Goal: Task Accomplishment & Management: Complete application form

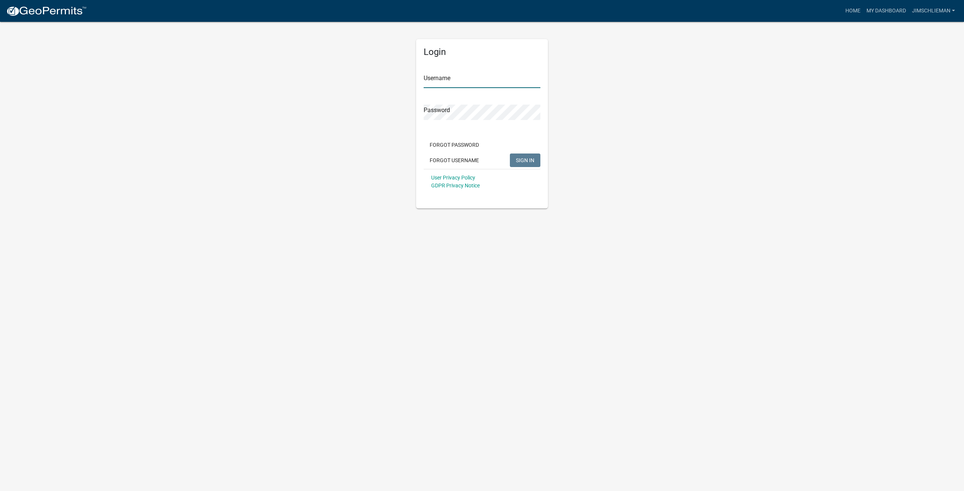
type input "jimschlieman"
click at [526, 164] on button "SIGN IN" at bounding box center [525, 161] width 30 height 14
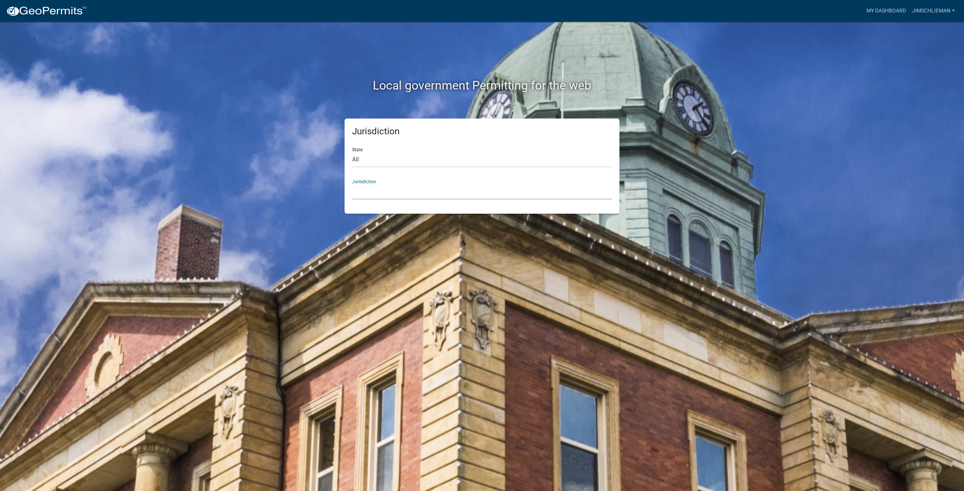
click at [385, 192] on select "[GEOGRAPHIC_DATA], [US_STATE] [GEOGRAPHIC_DATA], [US_STATE][PERSON_NAME][GEOGRA…" at bounding box center [482, 191] width 260 height 15
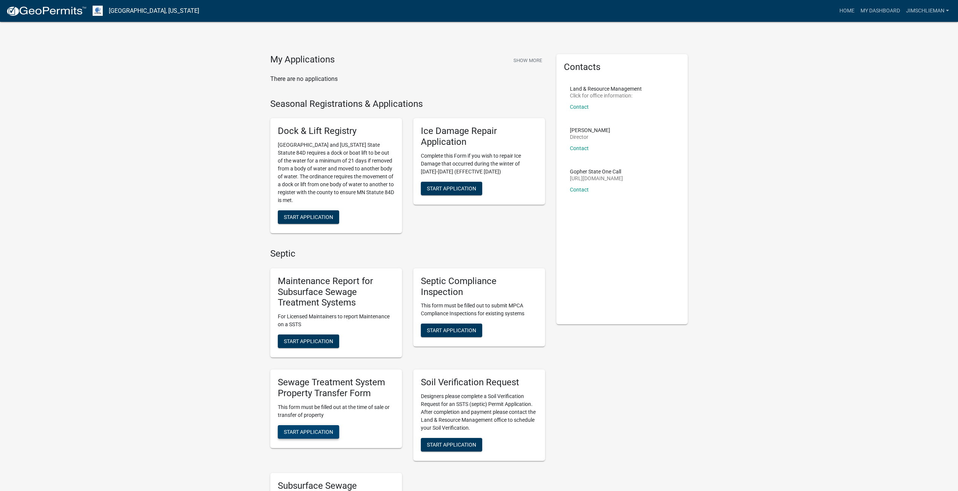
click at [296, 435] on span "Start Application" at bounding box center [308, 432] width 49 height 6
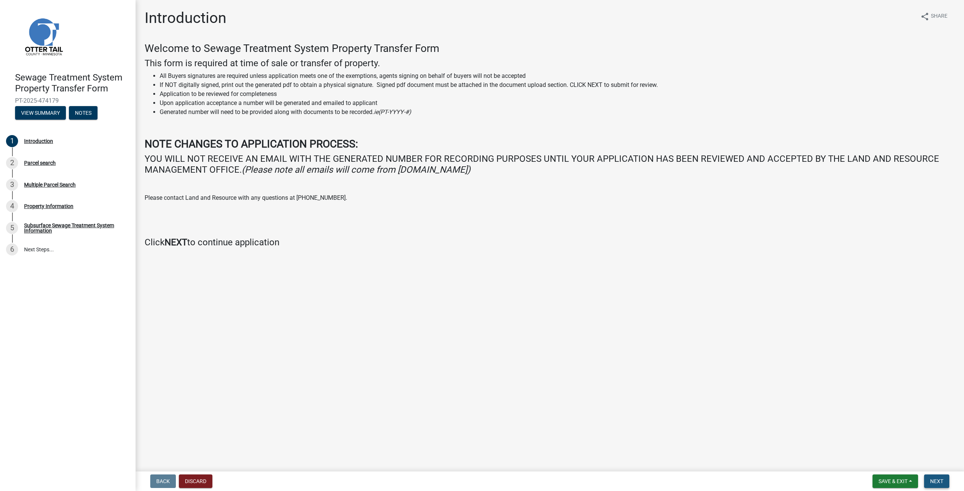
click at [936, 481] on span "Next" at bounding box center [936, 482] width 13 height 6
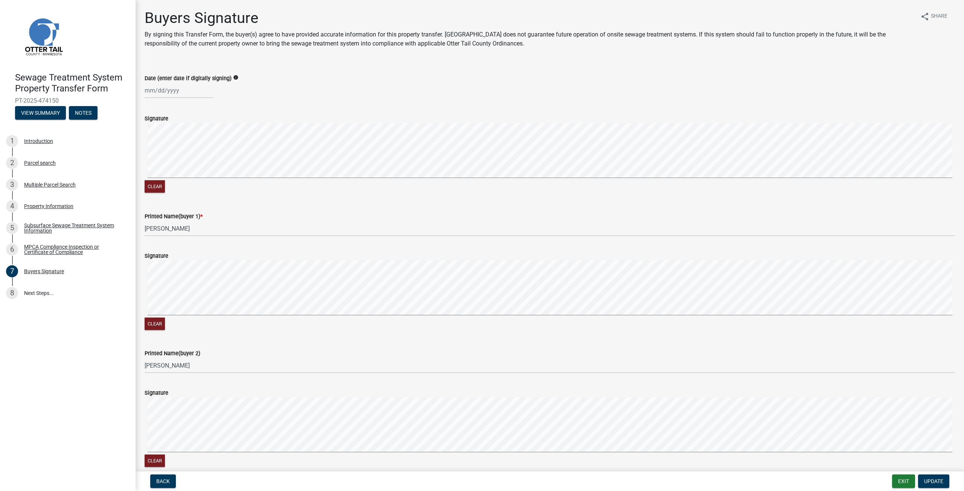
click at [158, 91] on div at bounding box center [179, 90] width 69 height 15
select select "9"
select select "2025"
click at [201, 134] on div "5" at bounding box center [200, 131] width 12 height 12
type input "09/05/2025"
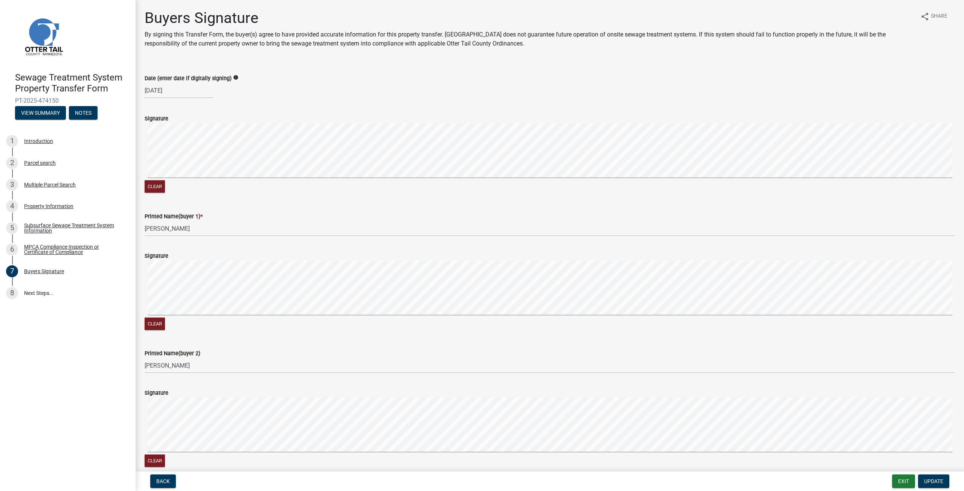
click at [168, 183] on div "Clear" at bounding box center [550, 159] width 810 height 72
click at [160, 188] on button "Clear" at bounding box center [155, 186] width 20 height 12
click at [944, 483] on button "Update" at bounding box center [933, 482] width 31 height 14
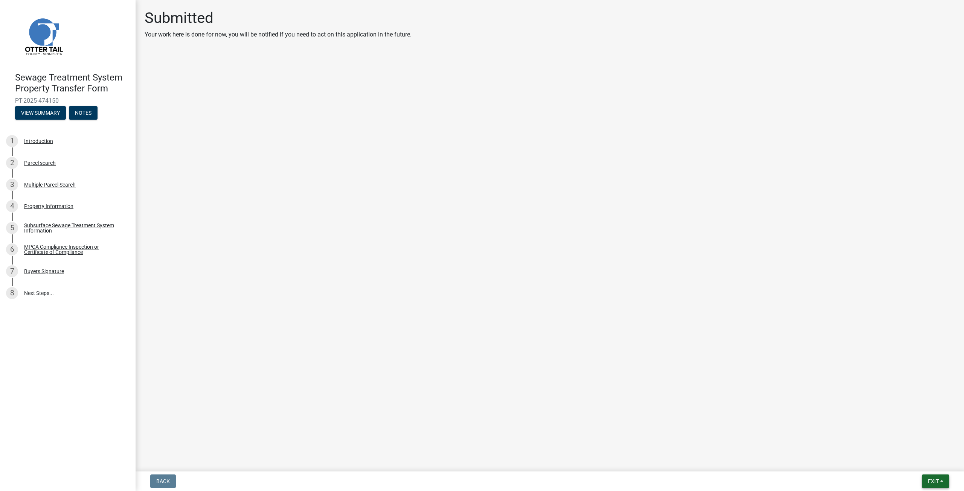
click at [935, 482] on span "Exit" at bounding box center [933, 482] width 11 height 6
click at [915, 463] on button "Save & Exit" at bounding box center [919, 462] width 60 height 18
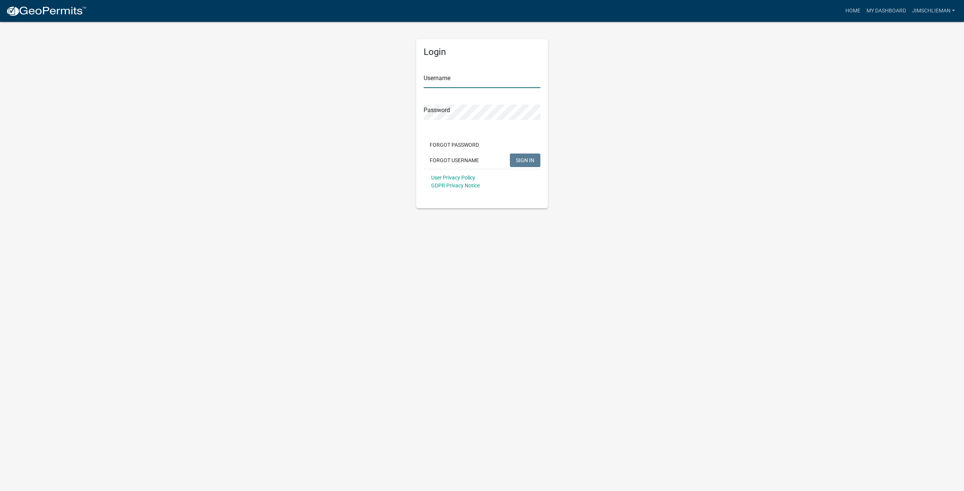
type input "jimschlieman"
click at [523, 160] on span "SIGN IN" at bounding box center [525, 160] width 18 height 6
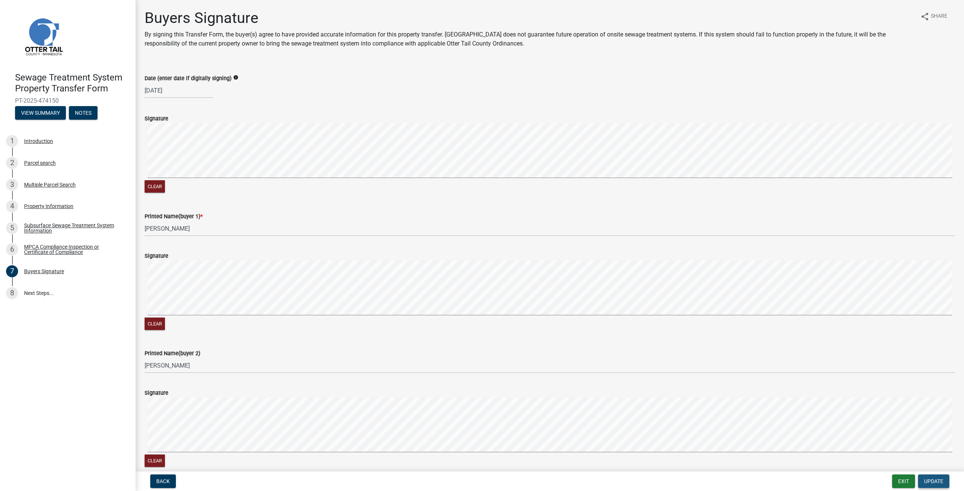
click at [931, 482] on span "Update" at bounding box center [933, 482] width 19 height 6
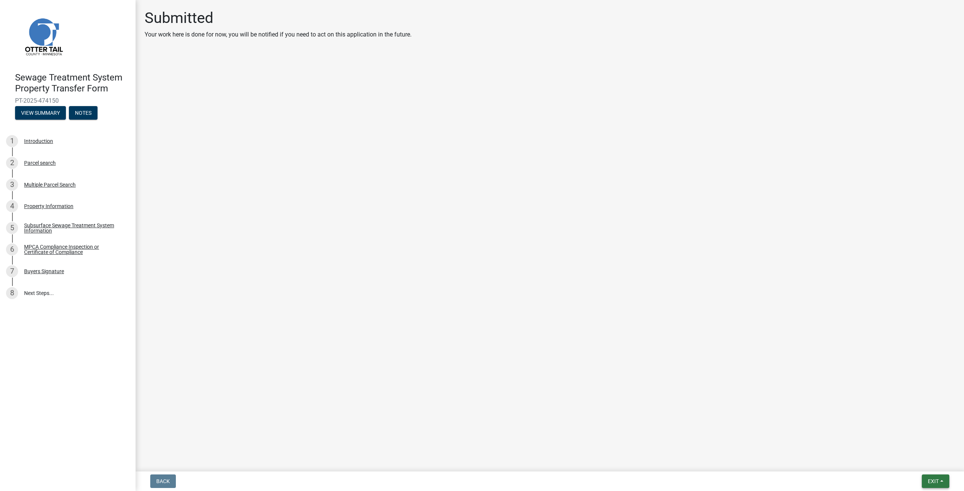
click at [936, 481] on span "Exit" at bounding box center [933, 482] width 11 height 6
click at [924, 468] on button "Save & Exit" at bounding box center [919, 462] width 60 height 18
